Goal: Answer question/provide support

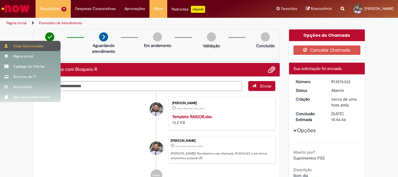
click at [14, 46] on div "Visão Solucionador" at bounding box center [30, 46] width 61 height 10
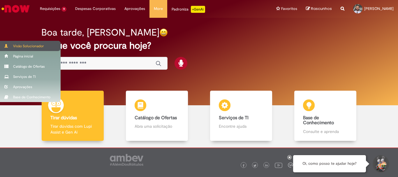
click at [21, 44] on div "Visão Solucionador" at bounding box center [30, 46] width 61 height 10
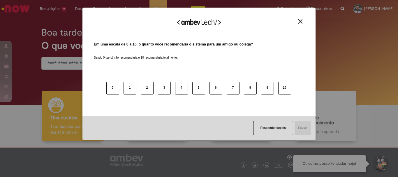
click at [301, 23] on img "Close" at bounding box center [300, 21] width 4 height 4
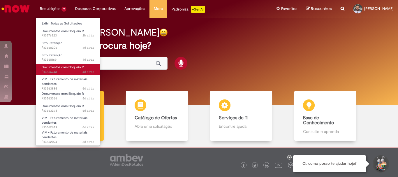
click at [52, 69] on span "Documentos com Bloqueio R" at bounding box center [63, 67] width 42 height 4
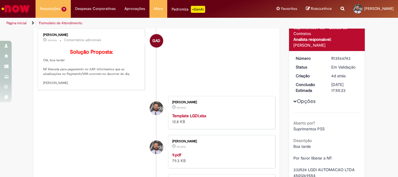
scroll to position [117, 0]
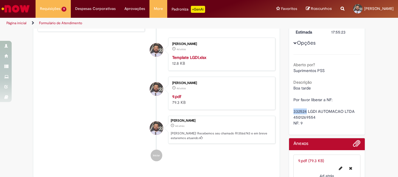
drag, startPoint x: 303, startPoint y: 110, endPoint x: 287, endPoint y: 112, distance: 15.8
click at [289, 112] on div "Número R13566743 Status Em Validação Criação 4d atrás 4 dias atrás Conclusão Es…" at bounding box center [327, 64] width 76 height 142
copy span "332524"
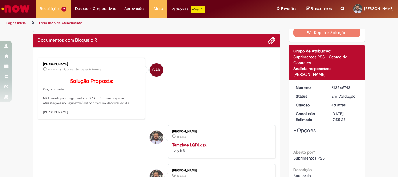
scroll to position [0, 0]
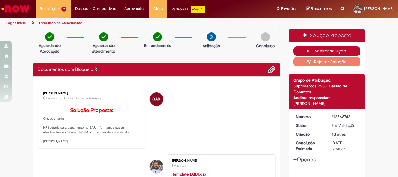
click at [327, 49] on button "Aceitar solução" at bounding box center [326, 50] width 67 height 9
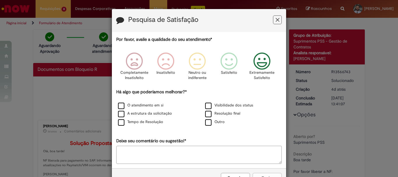
click at [263, 64] on icon "Feedback" at bounding box center [262, 60] width 22 height 17
click at [144, 106] on label "O atendimento em si" at bounding box center [140, 106] width 45 height 6
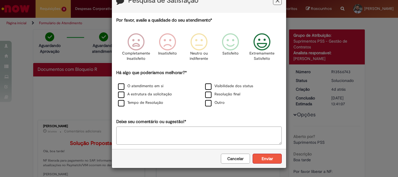
click at [259, 158] on button "Enviar" at bounding box center [267, 158] width 29 height 10
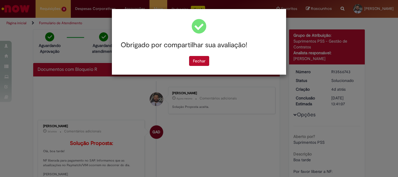
scroll to position [0, 0]
click at [195, 63] on button "Fechar" at bounding box center [199, 61] width 20 height 10
